Goal: Complete application form

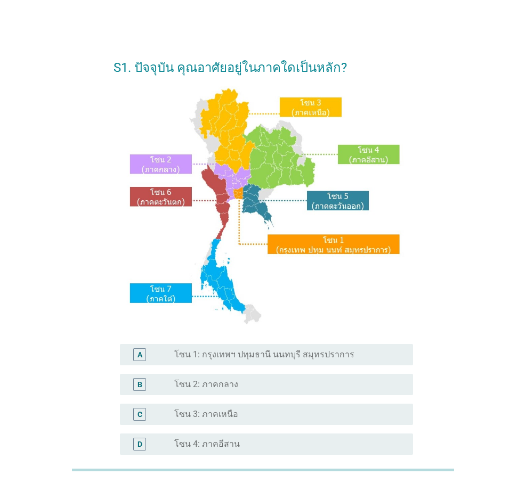
click at [336, 355] on label "โซน 1: กรุงเทพฯ ปทุมธานี นนทบุรี สมุทรปราการ" at bounding box center [264, 355] width 180 height 11
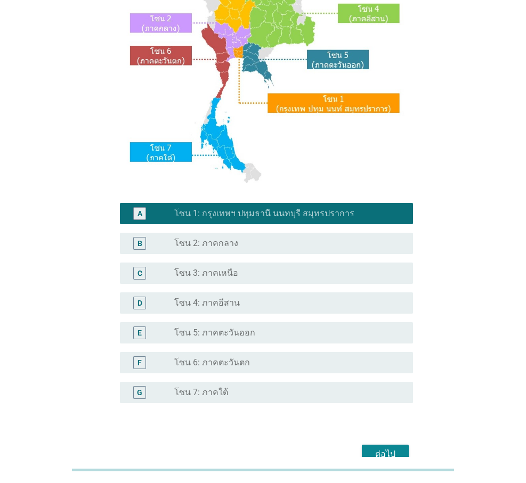
scroll to position [198, 0]
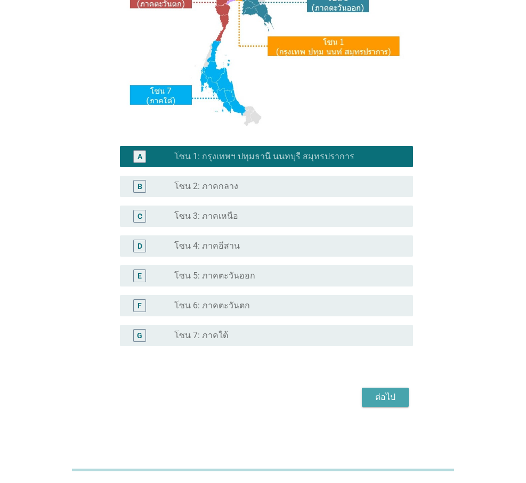
click at [390, 398] on div "ต่อไป" at bounding box center [385, 397] width 30 height 13
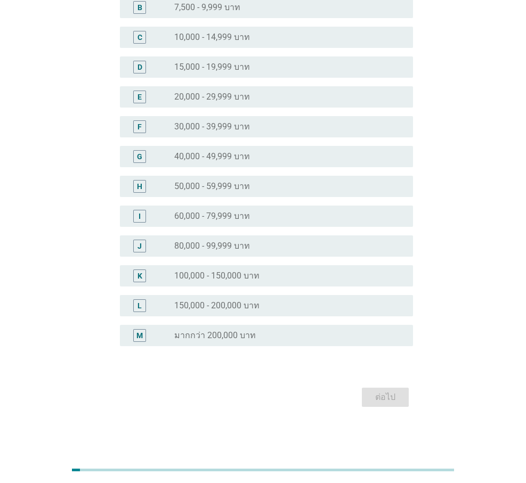
scroll to position [0, 0]
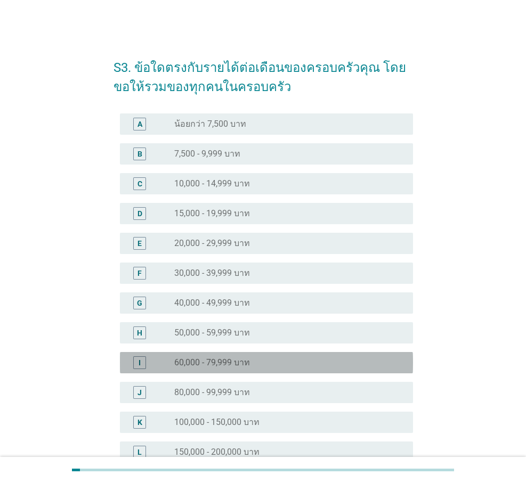
click at [255, 364] on div "radio_button_unchecked 60,000 - 79,999 บาท" at bounding box center [285, 363] width 222 height 11
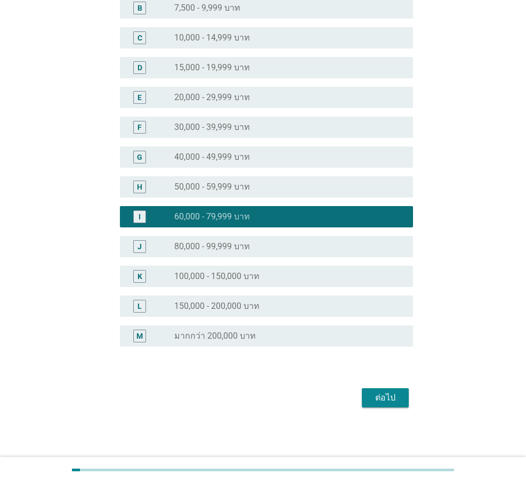
scroll to position [147, 0]
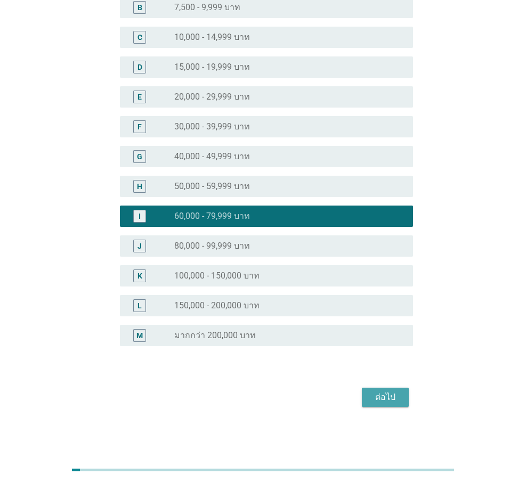
click at [380, 398] on div "ต่อไป" at bounding box center [385, 397] width 30 height 13
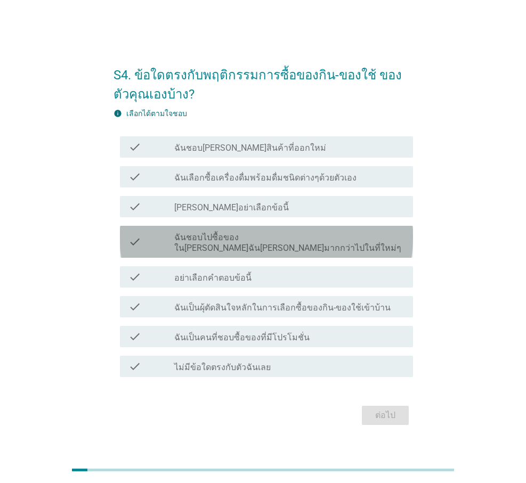
click at [229, 244] on label "ฉันชอบไปซื้อของใน[PERSON_NAME]ฉัน[PERSON_NAME]มากกว่าไปในที่ใหม่ๆ" at bounding box center [289, 242] width 230 height 21
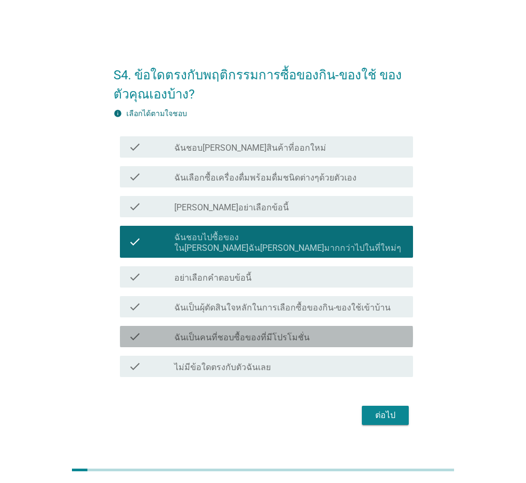
click at [224, 335] on label "ฉันเป็นคนที่ชอบซื้อของที่มีโปรโมชั่น" at bounding box center [241, 338] width 135 height 11
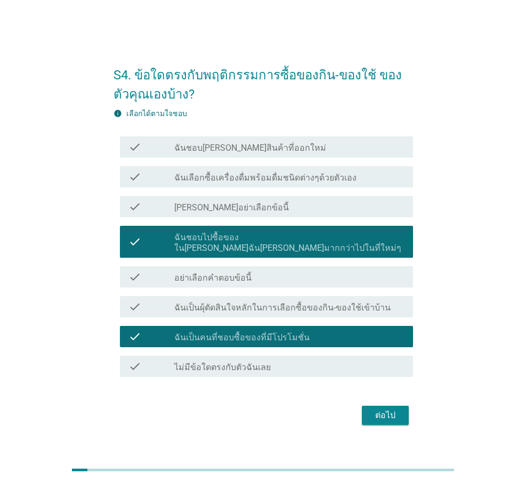
click at [229, 304] on label "ฉันเป็นผุ้ตัดสินใจหลักในการเลือกซื้อของกิน-ของใช้เข้าบ้าน" at bounding box center [282, 308] width 216 height 11
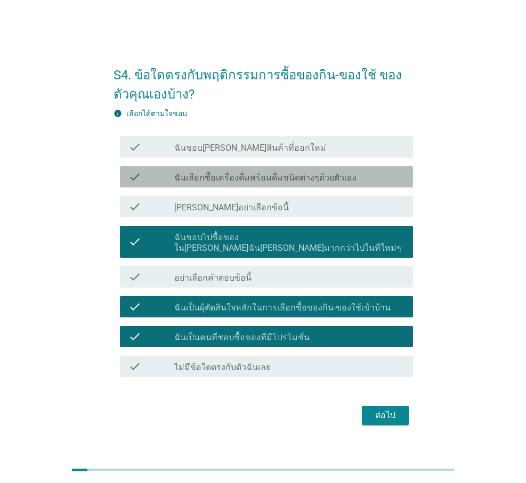
click at [254, 183] on label "ฉันเลือกซื้อเครื่องดื่มพร้อมดื่มชนิดต่างๆด้วยตัวเอง" at bounding box center [265, 178] width 182 height 11
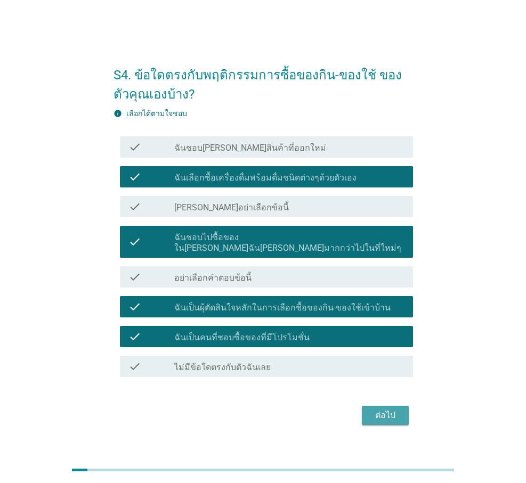
click at [386, 409] on div "ต่อไป" at bounding box center [385, 415] width 30 height 13
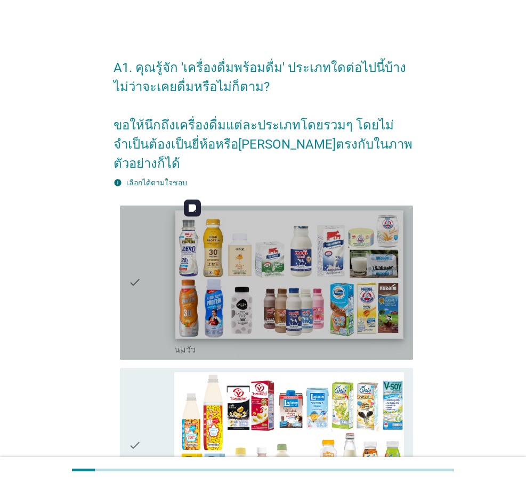
click at [285, 273] on img at bounding box center [289, 275] width 228 height 128
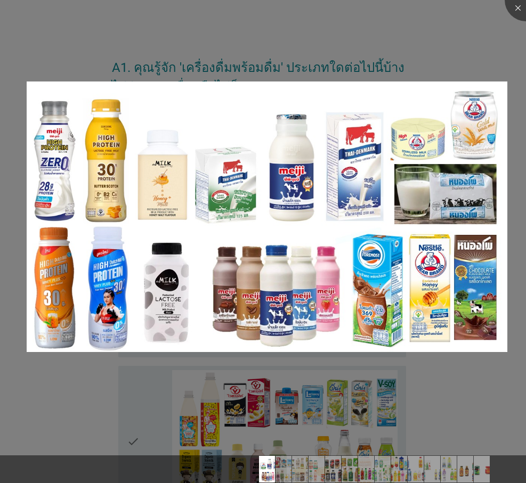
click at [457, 374] on div at bounding box center [263, 241] width 526 height 483
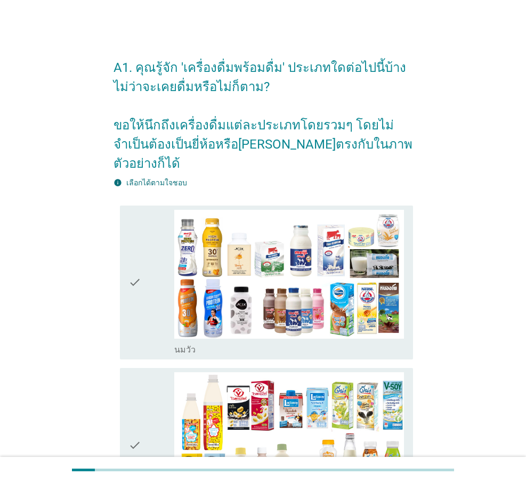
click at [135, 266] on icon "check" at bounding box center [134, 283] width 13 height 146
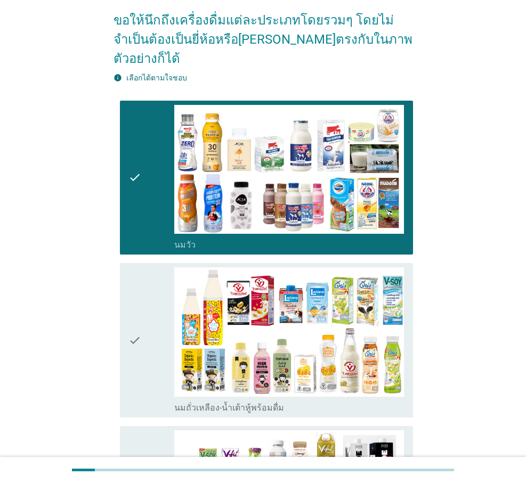
scroll to position [124, 0]
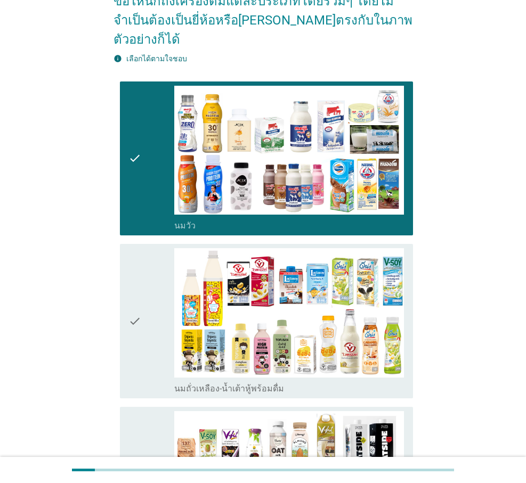
click at [136, 302] on icon "check" at bounding box center [134, 321] width 13 height 146
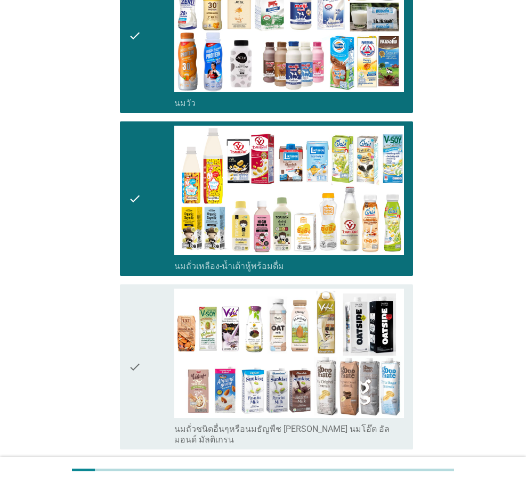
scroll to position [373, 0]
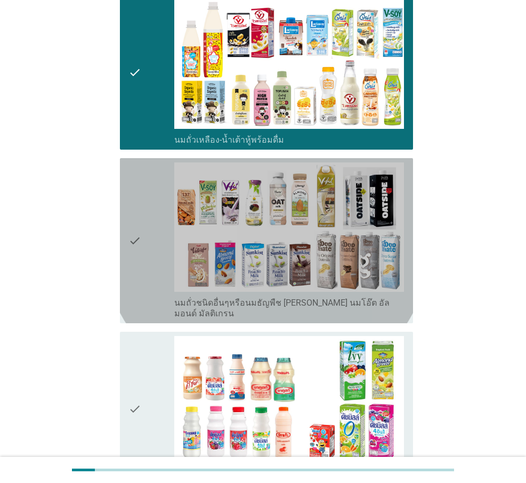
click at [136, 220] on icon "check" at bounding box center [134, 241] width 13 height 157
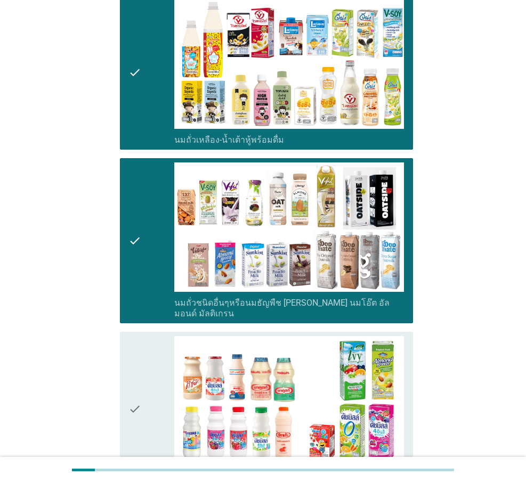
scroll to position [497, 0]
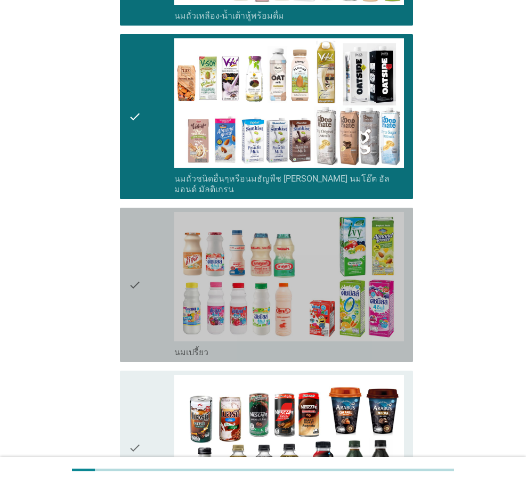
click at [136, 254] on icon "check" at bounding box center [134, 285] width 13 height 146
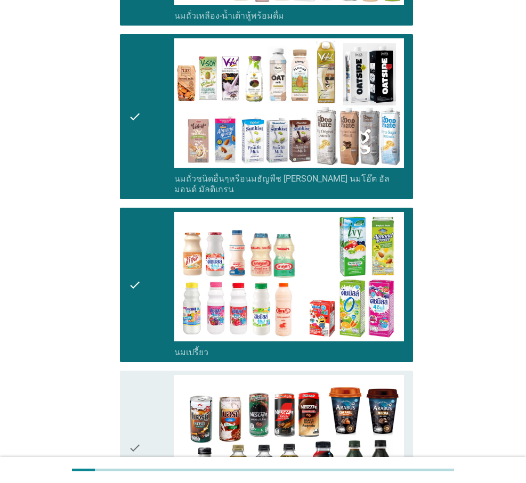
scroll to position [622, 0]
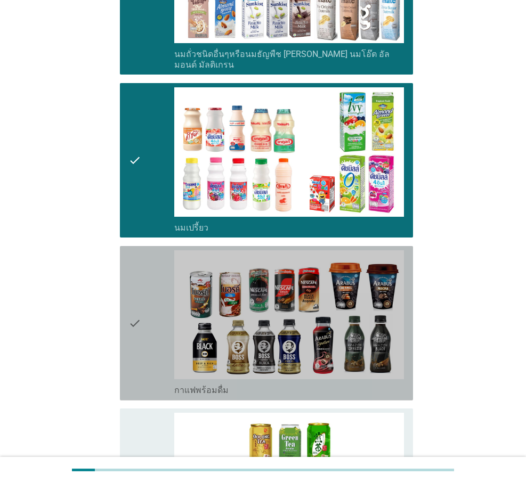
click at [136, 291] on icon "check" at bounding box center [134, 324] width 13 height 146
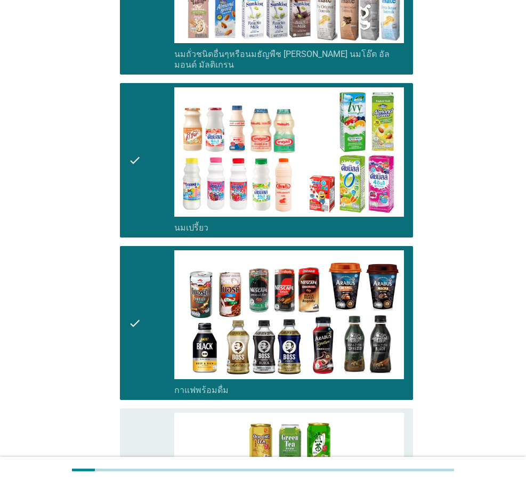
scroll to position [746, 0]
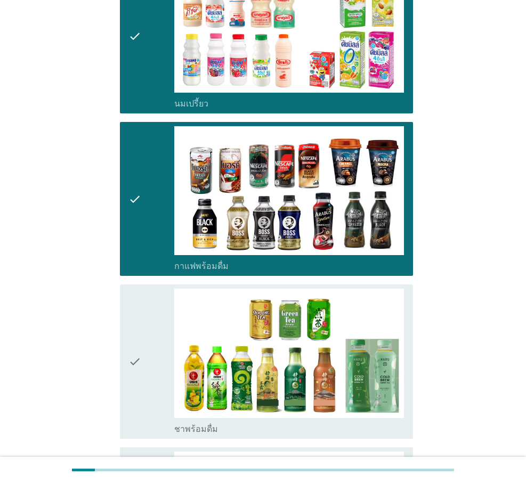
click at [140, 325] on icon "check" at bounding box center [134, 362] width 13 height 146
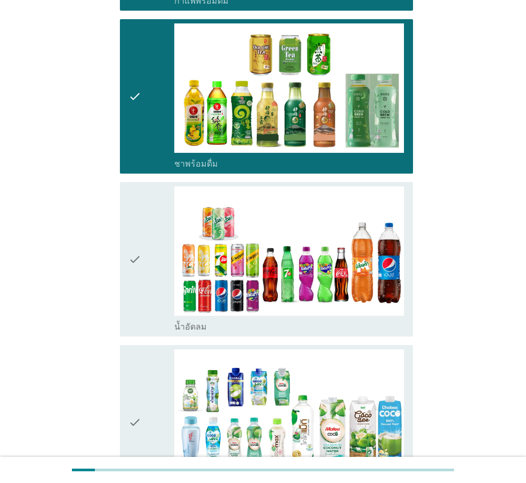
scroll to position [1119, 0]
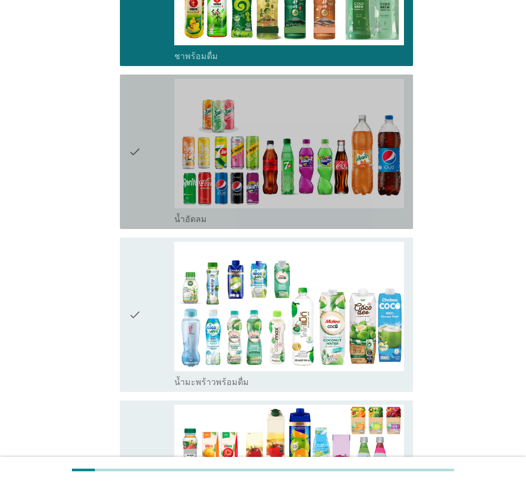
click at [131, 120] on icon "check" at bounding box center [134, 152] width 13 height 146
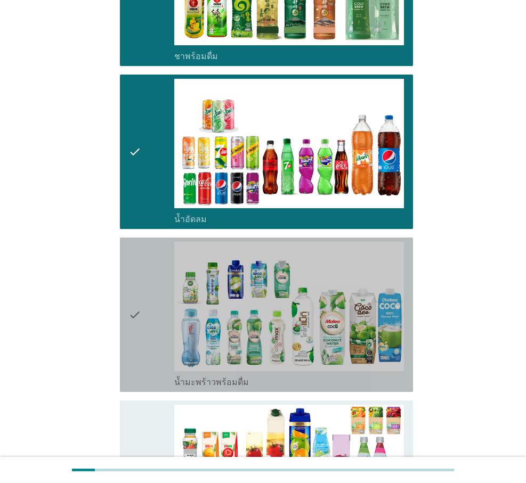
click at [132, 282] on icon "check" at bounding box center [134, 315] width 13 height 146
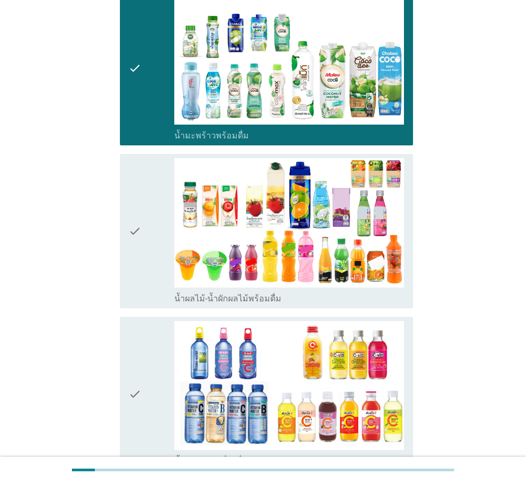
scroll to position [1368, 0]
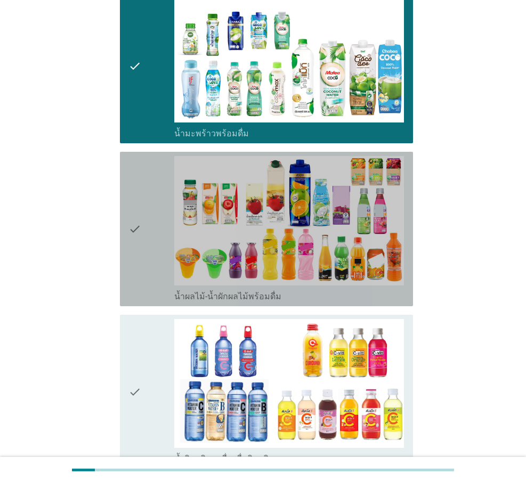
click at [136, 200] on icon "check" at bounding box center [134, 229] width 13 height 146
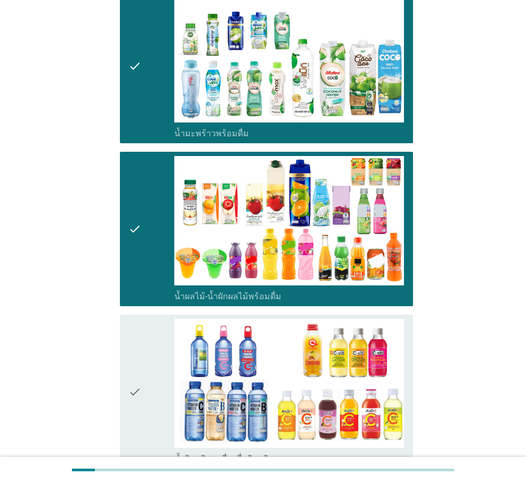
click at [132, 363] on icon "check" at bounding box center [134, 392] width 13 height 146
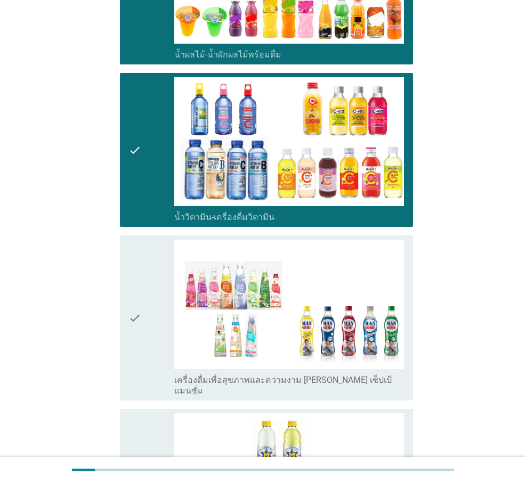
scroll to position [1617, 0]
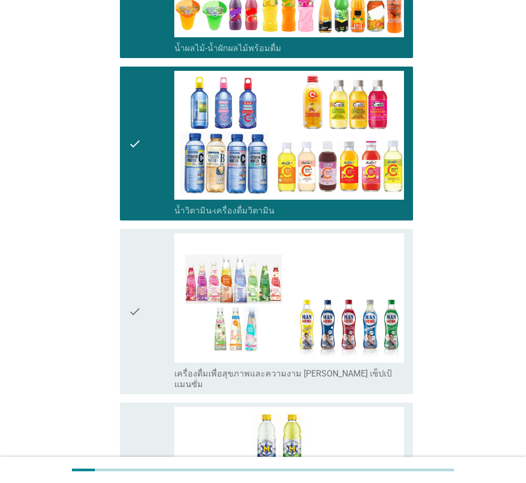
click at [134, 278] on icon "check" at bounding box center [134, 311] width 13 height 157
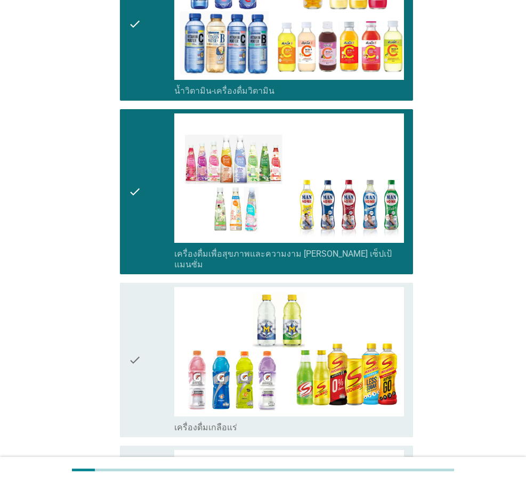
scroll to position [1866, 0]
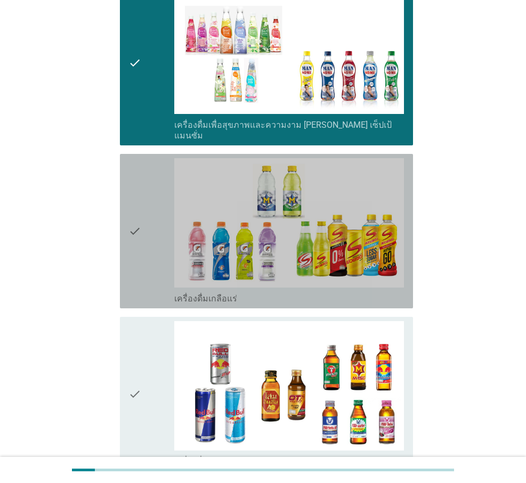
click at [134, 186] on icon "check" at bounding box center [134, 231] width 13 height 146
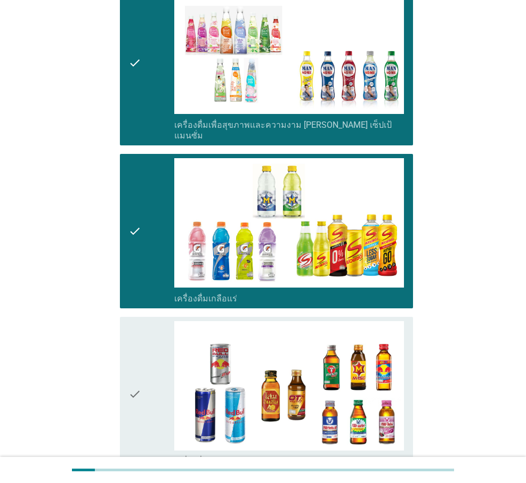
click at [134, 350] on icon "check" at bounding box center [134, 394] width 13 height 146
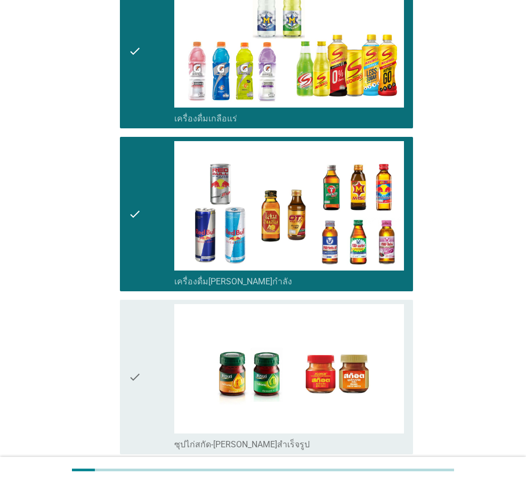
scroll to position [2115, 0]
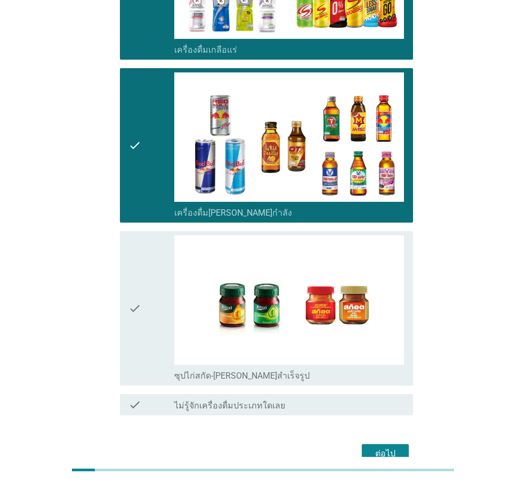
click at [139, 268] on icon "check" at bounding box center [134, 309] width 13 height 146
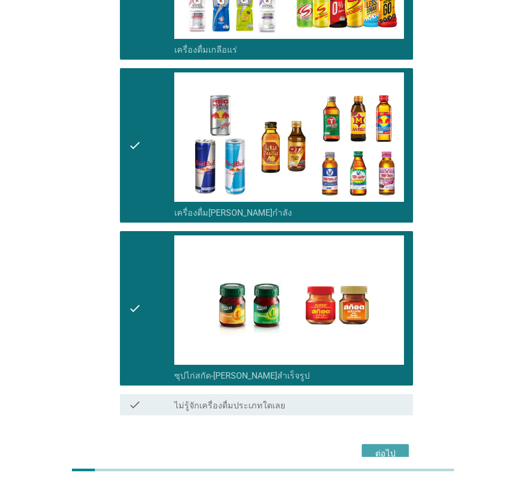
click at [392, 448] on div "ต่อไป" at bounding box center [385, 454] width 30 height 13
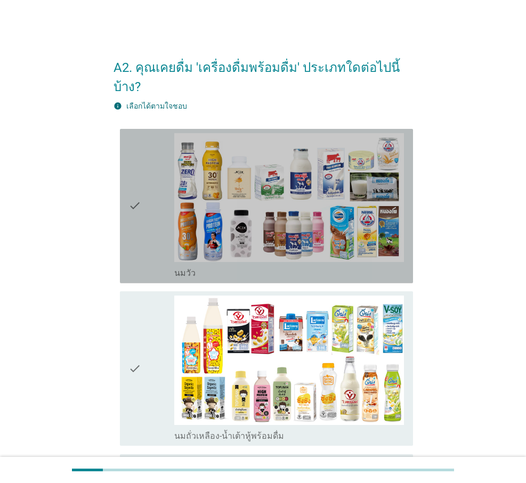
click at [131, 187] on icon "check" at bounding box center [134, 206] width 13 height 146
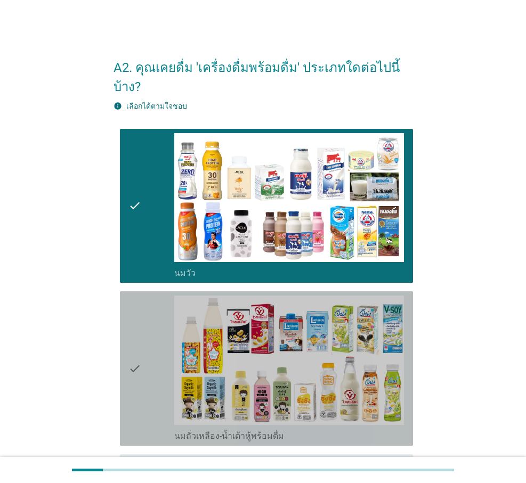
click at [138, 351] on icon "check" at bounding box center [134, 369] width 13 height 146
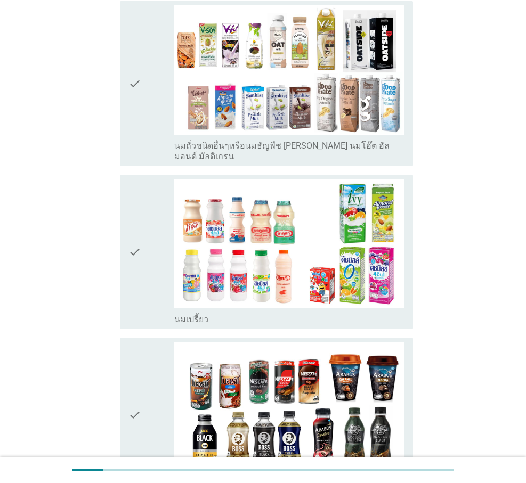
scroll to position [497, 0]
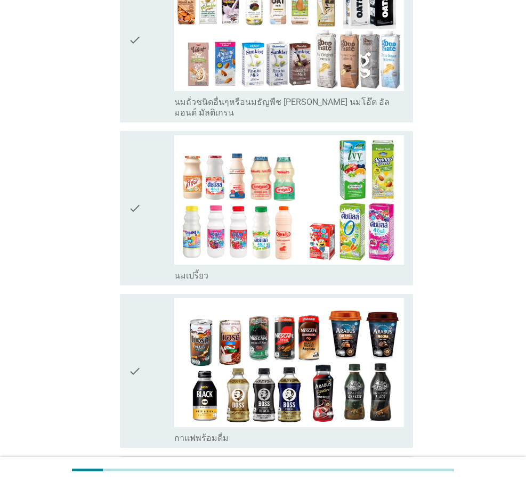
click at [141, 183] on icon "check" at bounding box center [134, 208] width 13 height 146
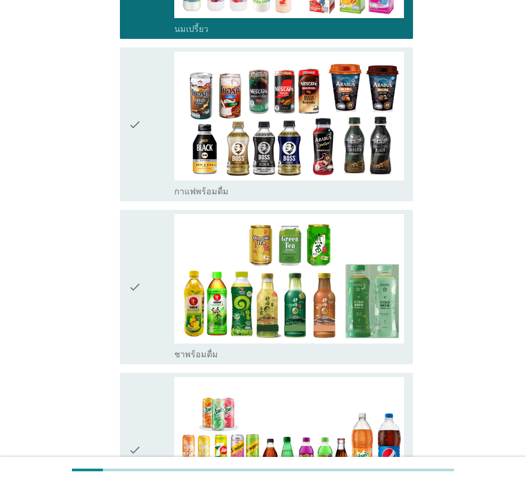
scroll to position [746, 0]
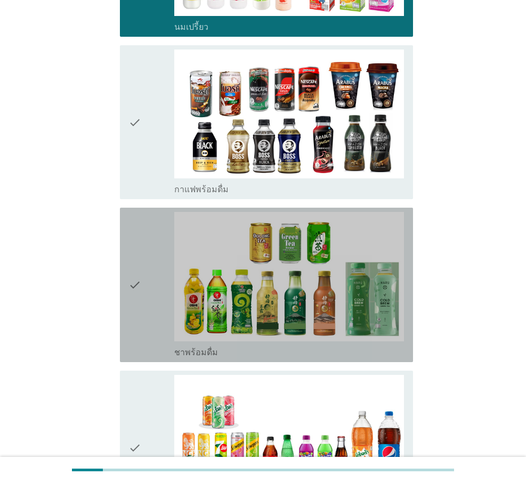
click at [134, 254] on icon "check" at bounding box center [134, 285] width 13 height 146
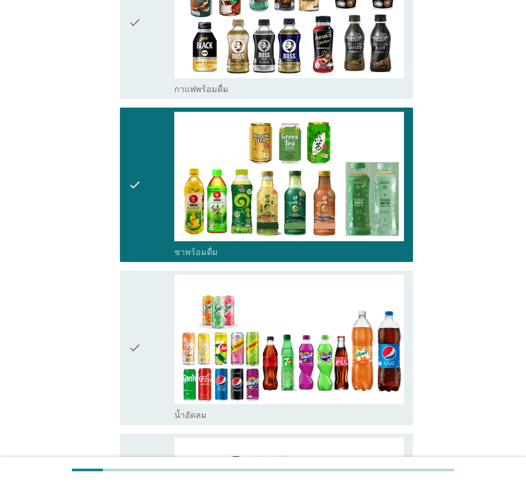
scroll to position [870, 0]
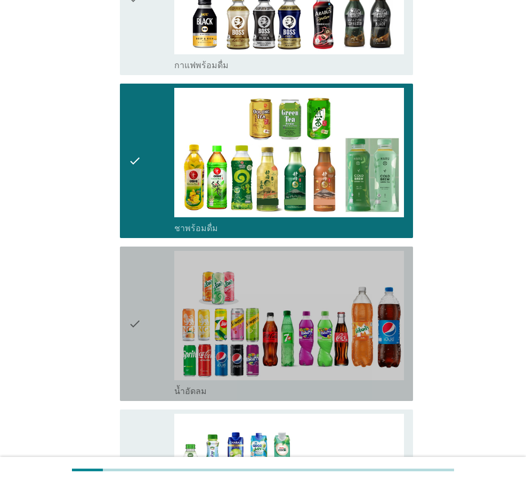
click at [134, 288] on icon "check" at bounding box center [134, 324] width 13 height 146
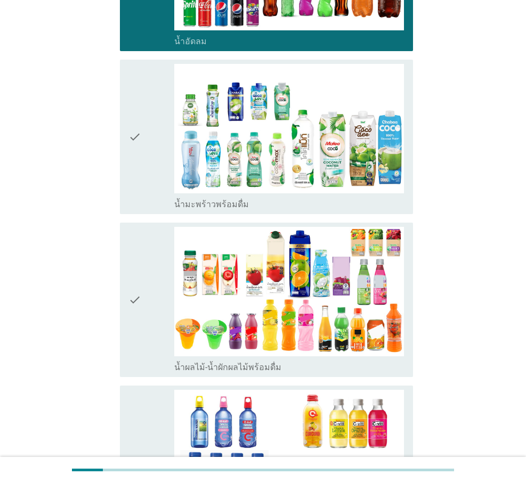
scroll to position [1244, 0]
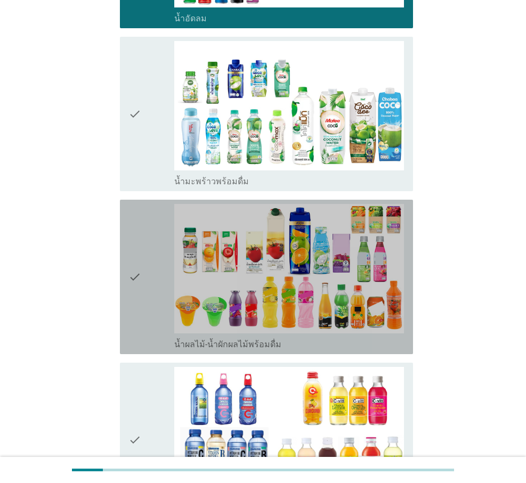
click at [142, 244] on div "check" at bounding box center [151, 277] width 46 height 146
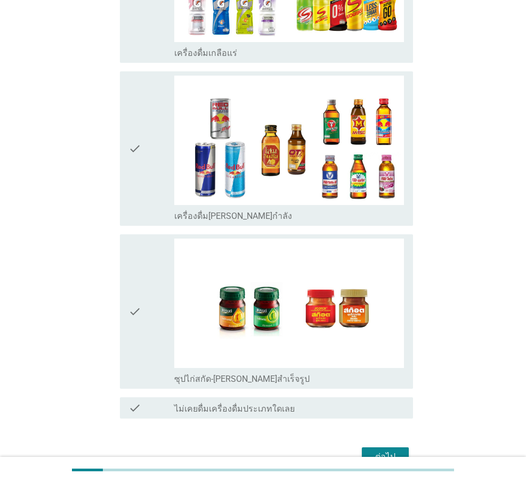
scroll to position [2054, 0]
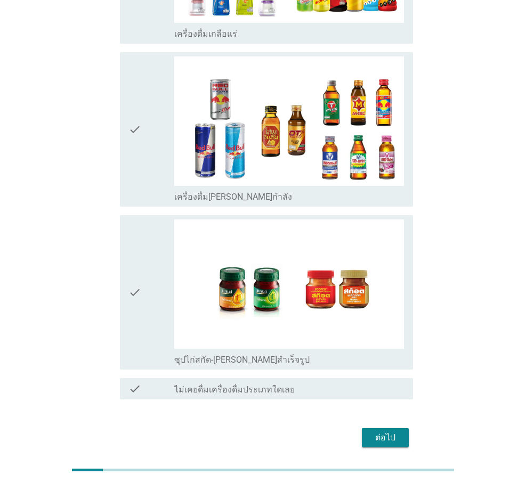
click at [388, 432] on div "ต่อไป" at bounding box center [385, 438] width 30 height 13
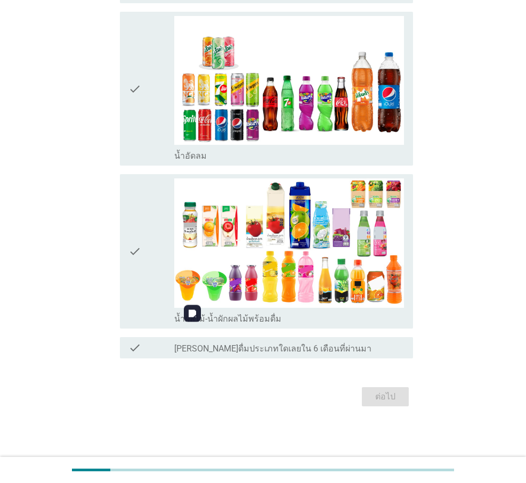
scroll to position [0, 0]
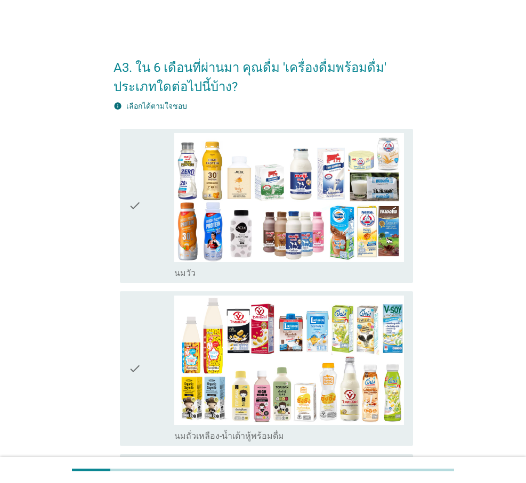
click at [132, 204] on icon "check" at bounding box center [134, 206] width 13 height 146
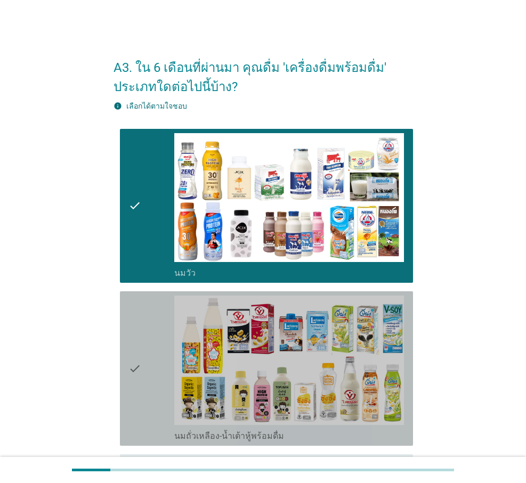
click at [138, 367] on icon "check" at bounding box center [134, 369] width 13 height 146
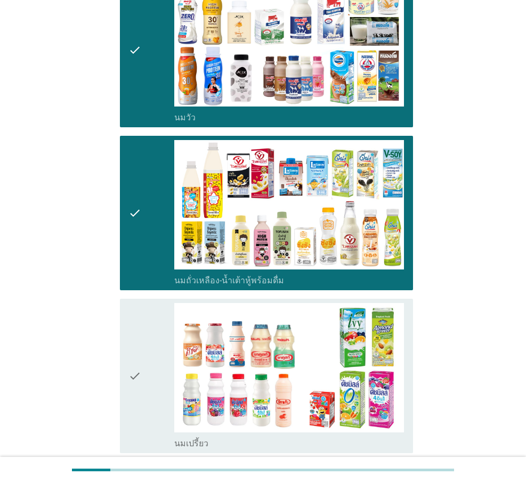
scroll to position [249, 0]
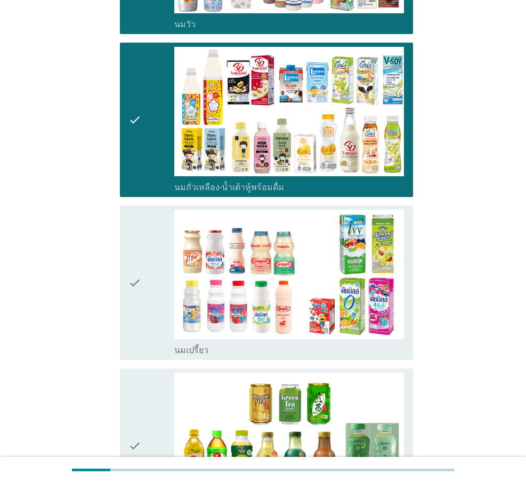
click at [130, 281] on icon "check" at bounding box center [134, 283] width 13 height 146
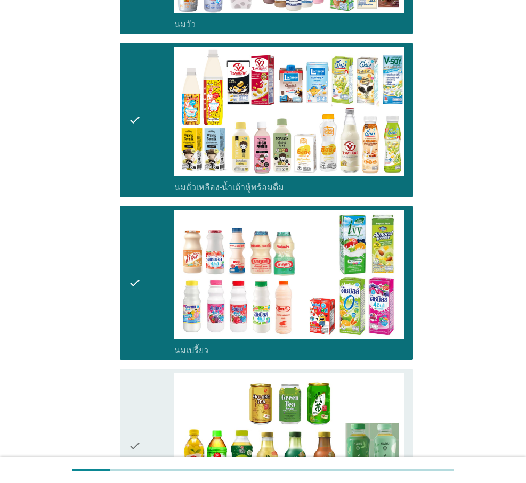
scroll to position [373, 0]
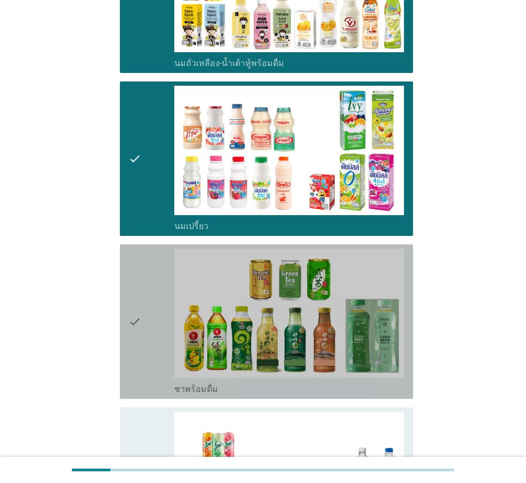
click at [133, 319] on icon "check" at bounding box center [134, 322] width 13 height 146
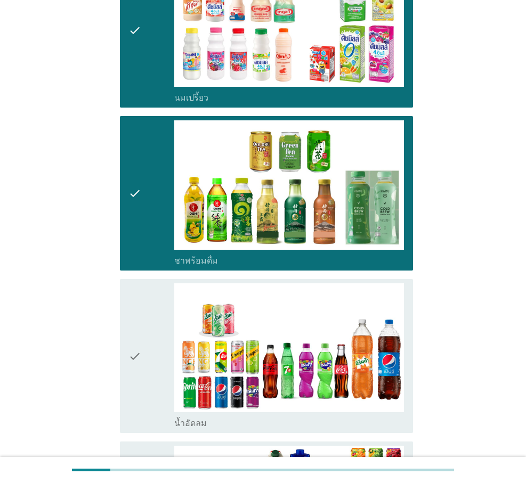
scroll to position [622, 0]
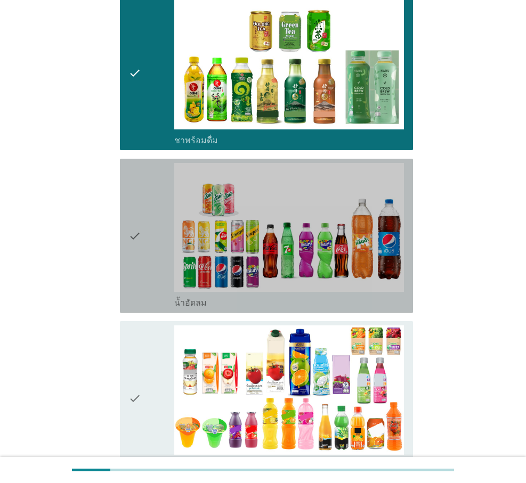
click at [134, 236] on icon "check" at bounding box center [134, 236] width 13 height 146
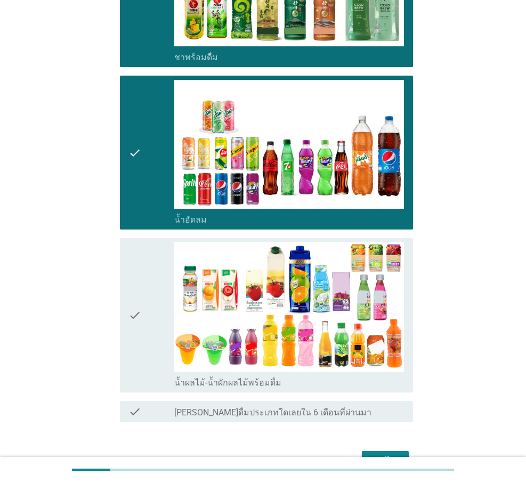
scroll to position [746, 0]
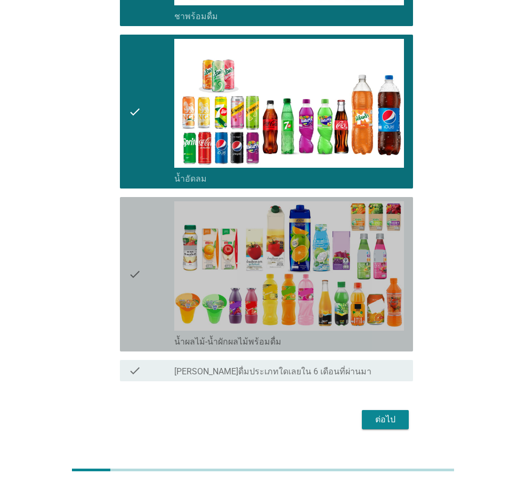
click at [138, 278] on icon "check" at bounding box center [134, 274] width 13 height 146
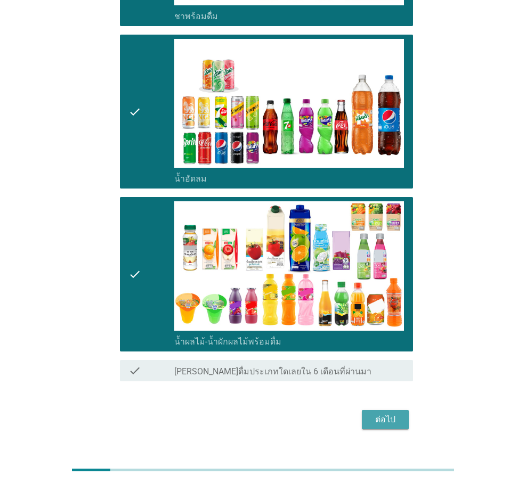
click at [381, 420] on div "ต่อไป" at bounding box center [385, 420] width 30 height 13
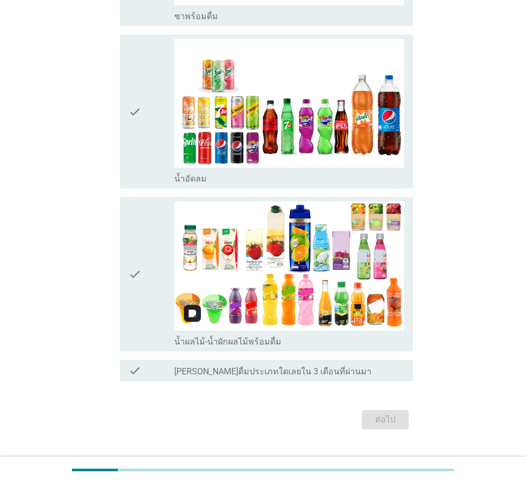
scroll to position [0, 0]
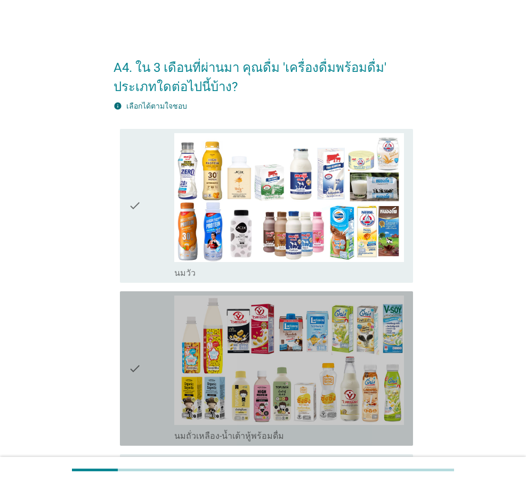
click at [140, 370] on icon "check" at bounding box center [134, 369] width 13 height 146
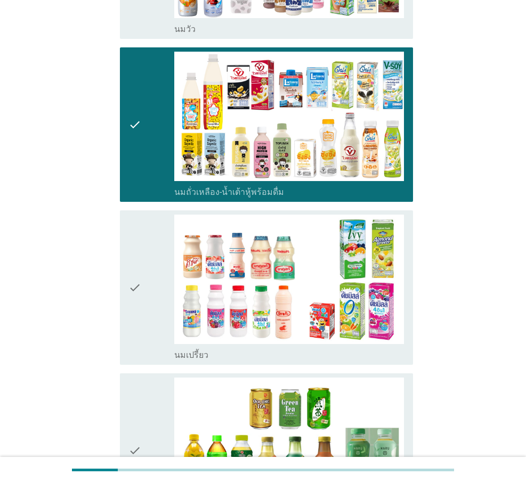
scroll to position [249, 0]
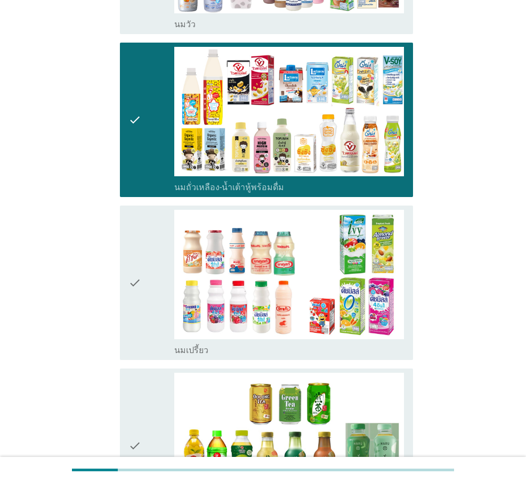
click at [131, 285] on icon "check" at bounding box center [134, 283] width 13 height 146
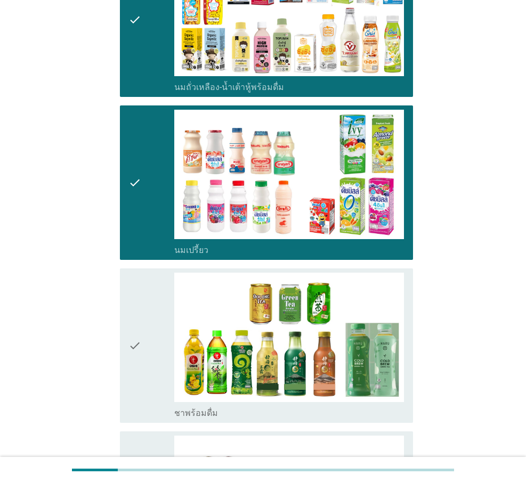
scroll to position [373, 0]
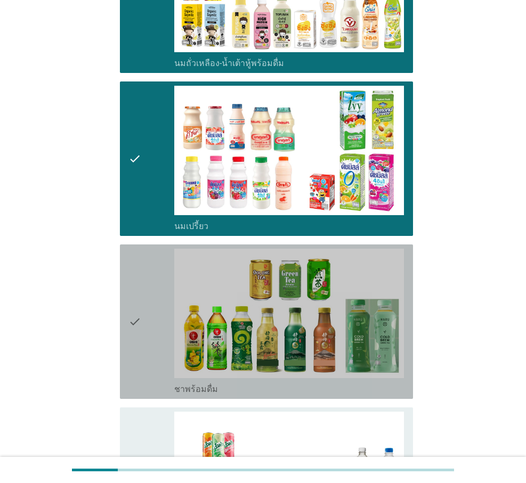
click at [134, 320] on icon "check" at bounding box center [134, 322] width 13 height 146
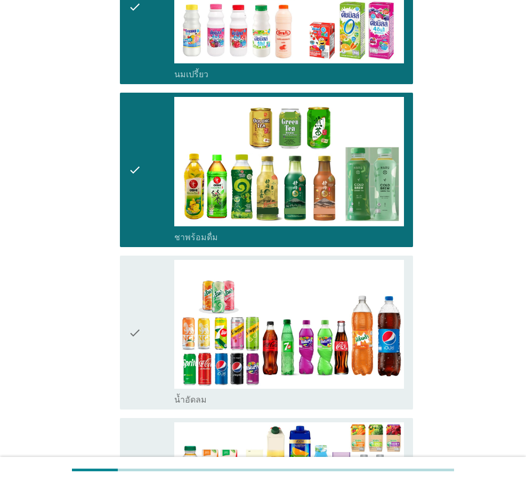
scroll to position [622, 0]
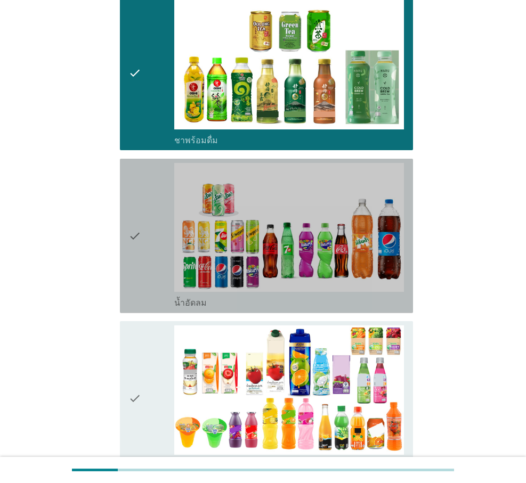
click at [135, 241] on icon "check" at bounding box center [134, 236] width 13 height 146
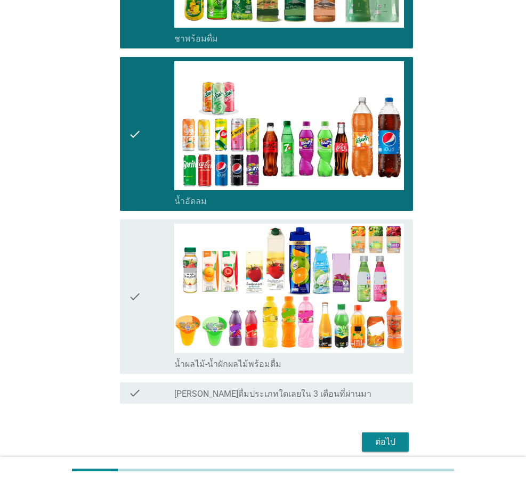
scroll to position [746, 0]
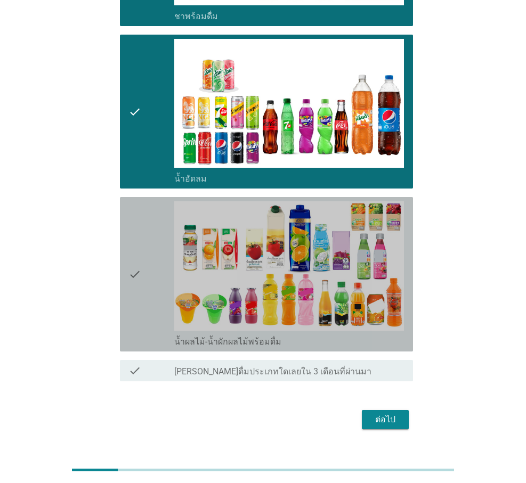
click at [133, 273] on icon "check" at bounding box center [134, 274] width 13 height 146
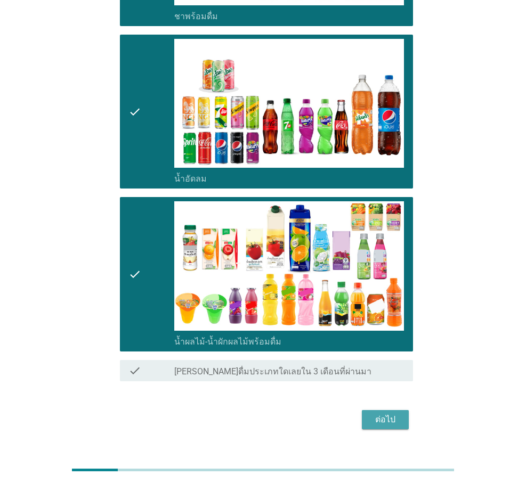
click at [388, 418] on div "ต่อไป" at bounding box center [385, 420] width 30 height 13
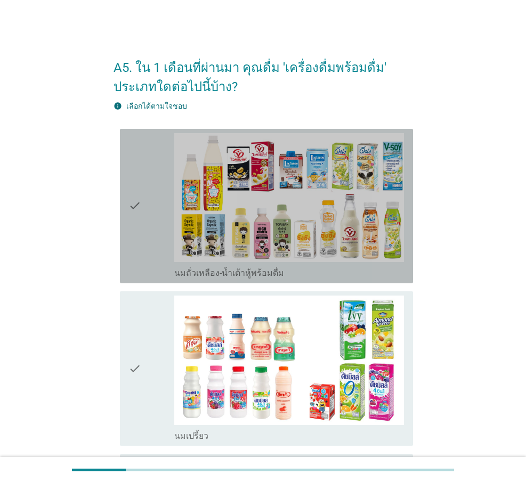
click at [159, 220] on div "check" at bounding box center [151, 206] width 46 height 146
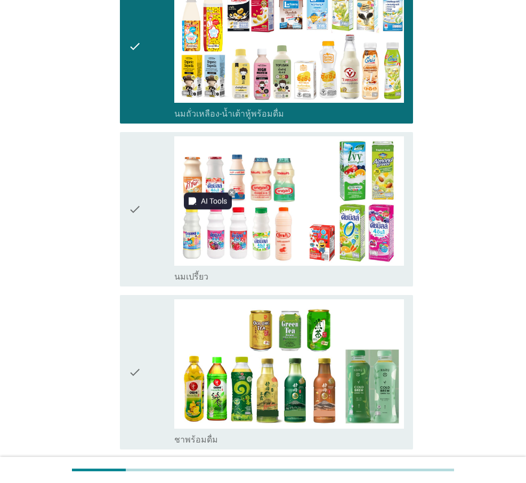
scroll to position [249, 0]
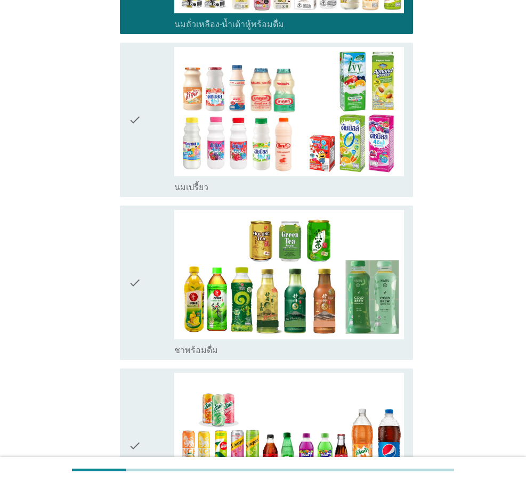
click at [156, 294] on div "check" at bounding box center [151, 283] width 46 height 146
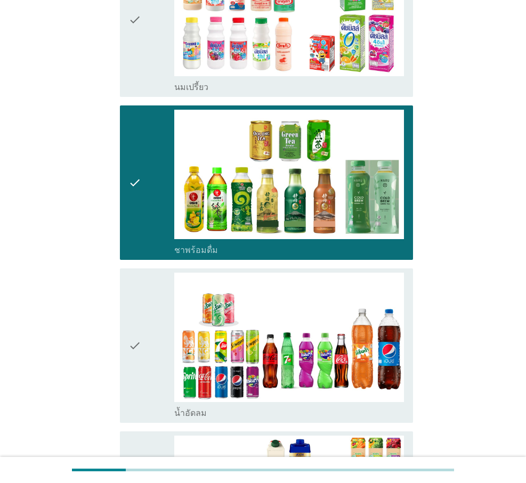
scroll to position [373, 0]
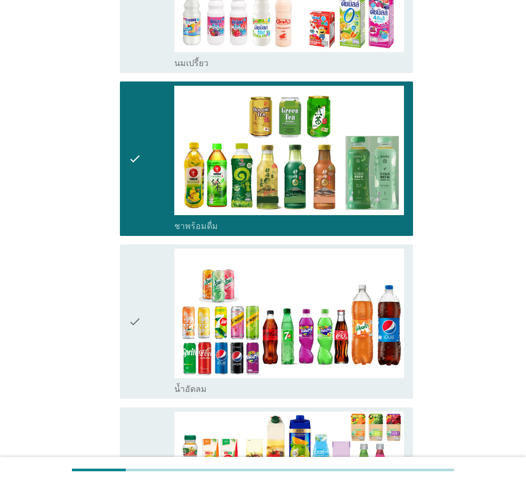
click at [146, 312] on div "check" at bounding box center [151, 322] width 46 height 146
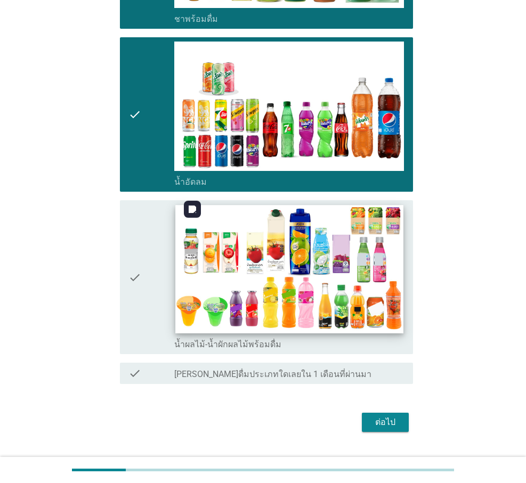
scroll to position [606, 0]
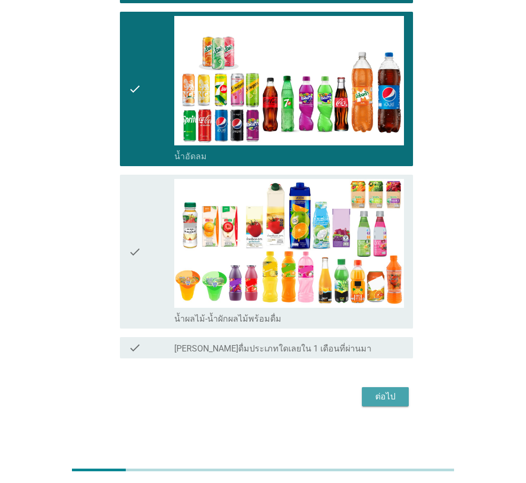
click at [391, 398] on div "ต่อไป" at bounding box center [385, 397] width 30 height 13
